Goal: Task Accomplishment & Management: Complete application form

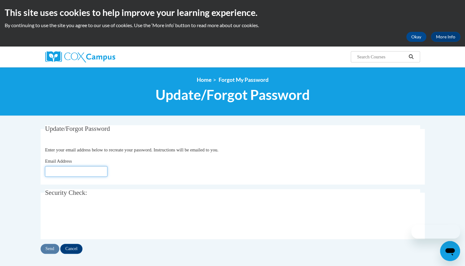
click at [77, 171] on input "Email Address" at bounding box center [76, 171] width 62 height 11
type input "ecamacho@robinsonschool.net"
click at [50, 247] on input "Send" at bounding box center [50, 249] width 19 height 10
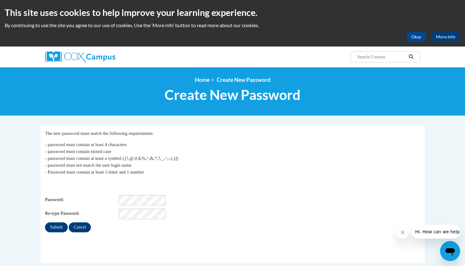
click at [266, 187] on div "Login: [EMAIL_ADDRESS][DOMAIN_NAME] Password: Re-type Password:" at bounding box center [232, 199] width 375 height 39
click at [53, 223] on input "Submit" at bounding box center [56, 227] width 22 height 10
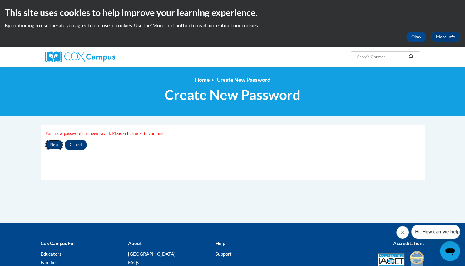
click at [54, 146] on input "Next" at bounding box center [54, 145] width 18 height 10
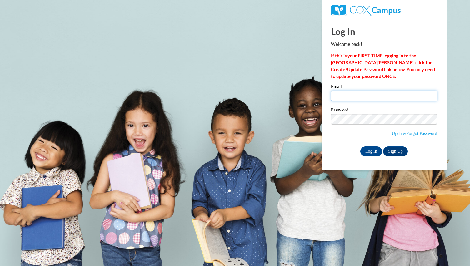
click at [340, 96] on input "Email" at bounding box center [384, 96] width 106 height 11
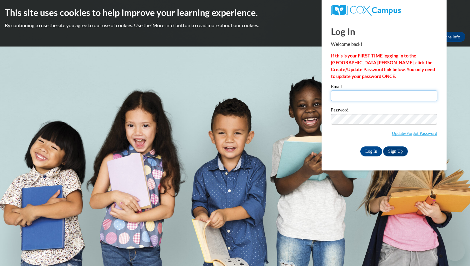
type input "ecamacho@robinsonschool.net"
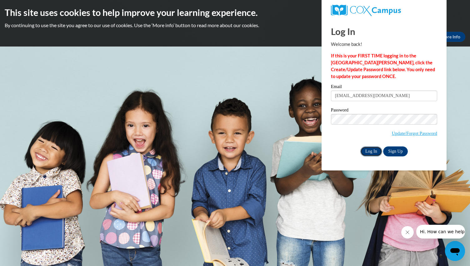
click at [371, 151] on input "Log In" at bounding box center [371, 151] width 22 height 10
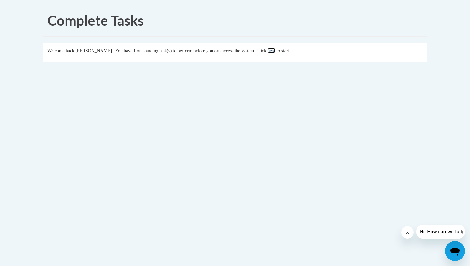
click at [275, 51] on link "here" at bounding box center [271, 50] width 8 height 5
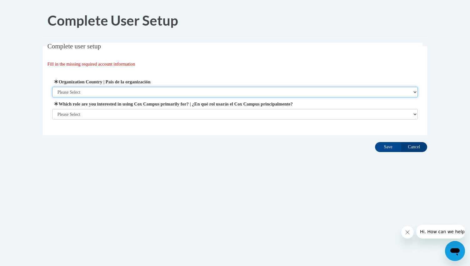
click at [72, 92] on select "Please Select [GEOGRAPHIC_DATA] | [GEOGRAPHIC_DATA] Outside of [GEOGRAPHIC_DATA…" at bounding box center [235, 92] width 366 height 11
select select "2ba6c5f2-6ab4-47b5-9408-0a73ae60d186"
click at [52, 87] on select "Please Select [GEOGRAPHIC_DATA] | [GEOGRAPHIC_DATA] Outside of [GEOGRAPHIC_DATA…" at bounding box center [235, 92] width 366 height 11
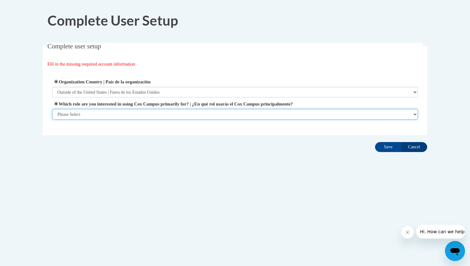
click at [88, 116] on select "Please Select College/University | Colegio/Universidad Community/Nonprofit Part…" at bounding box center [235, 114] width 366 height 11
select select "fbf2d438-af2f-41f8-98f1-81c410e29de3"
click at [52, 120] on select "Please Select College/University | Colegio/Universidad Community/Nonprofit Part…" at bounding box center [235, 114] width 366 height 11
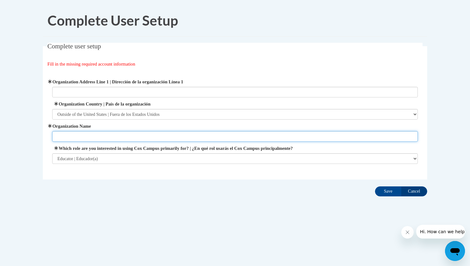
click at [82, 133] on input "Organization Name" at bounding box center [235, 136] width 366 height 11
type input "Robinson School"
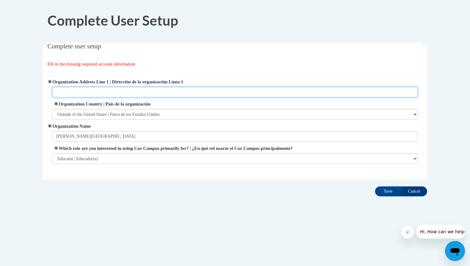
type input "CALLE NAIRN 5"
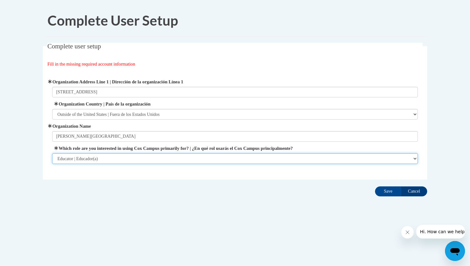
click at [120, 155] on select "Please Select College/University | Colegio/Universidad Community/Nonprofit Part…" at bounding box center [235, 158] width 366 height 11
click at [52, 153] on select "Please Select College/University | Colegio/Universidad Community/Nonprofit Part…" at bounding box center [235, 158] width 366 height 11
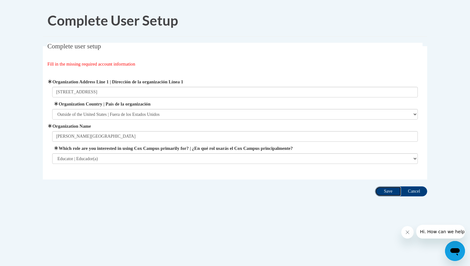
click at [389, 191] on input "Save" at bounding box center [388, 191] width 26 height 10
click at [407, 232] on icon "Close message from company" at bounding box center [406, 232] width 3 height 3
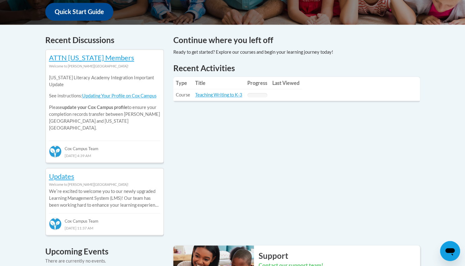
scroll to position [244, 0]
